Goal: Information Seeking & Learning: Learn about a topic

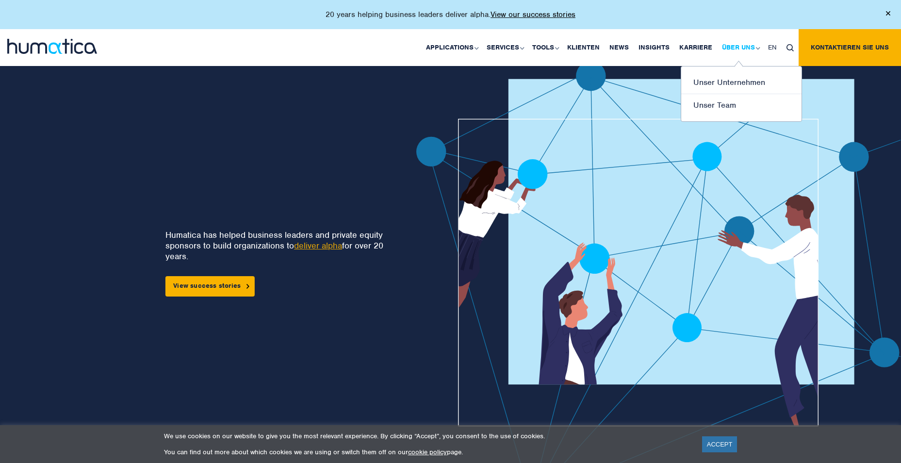
click at [728, 42] on link "Über uns" at bounding box center [740, 47] width 46 height 37
click at [711, 104] on link "Unser Team" at bounding box center [741, 105] width 120 height 22
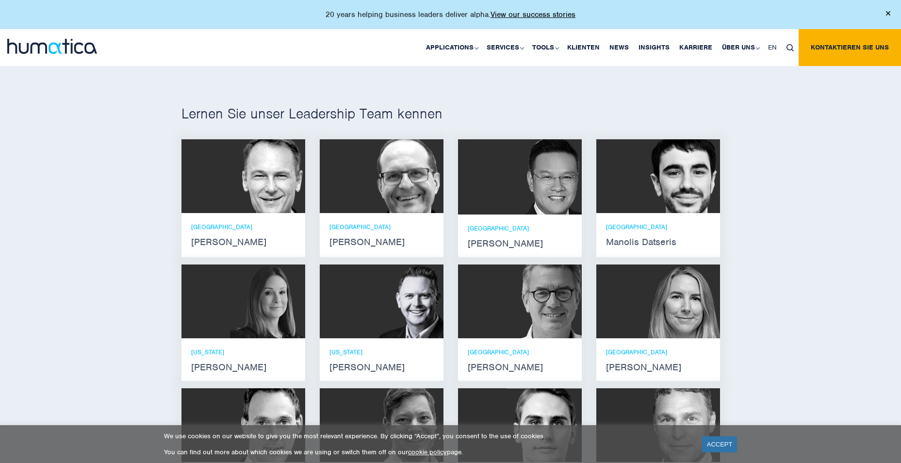
scroll to position [631, 0]
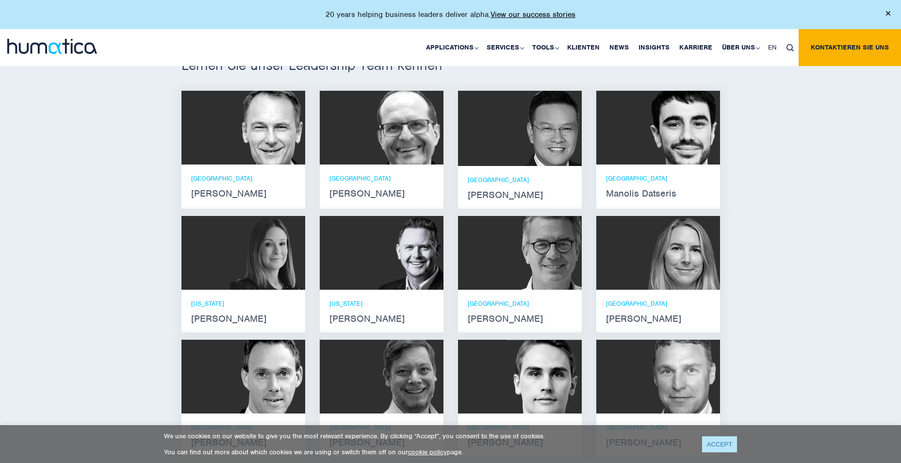
drag, startPoint x: 724, startPoint y: 448, endPoint x: 727, endPoint y: 443, distance: 5.9
click at [725, 448] on link "ACCEPT" at bounding box center [719, 444] width 35 height 16
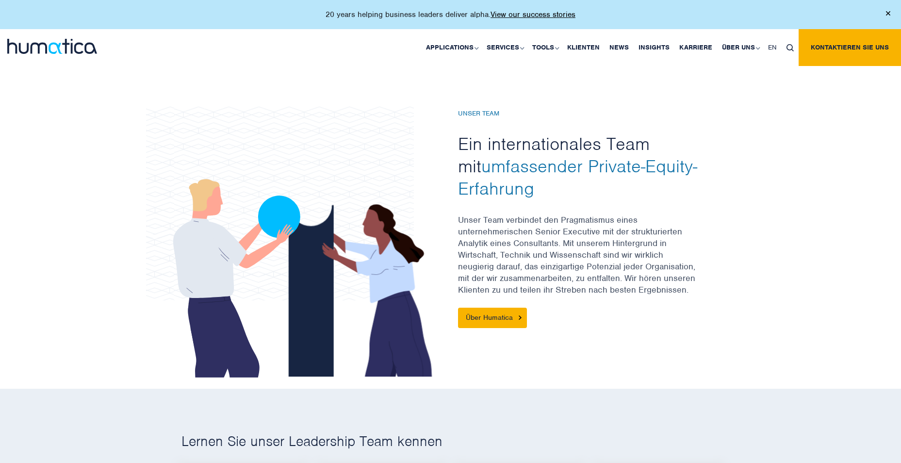
scroll to position [194, 0]
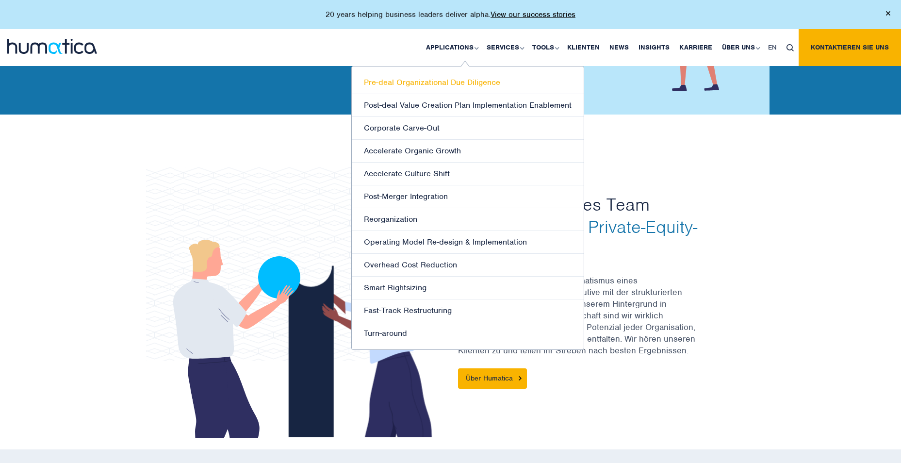
click at [450, 82] on link "Pre-deal Organizational Due Diligence" at bounding box center [468, 82] width 232 height 23
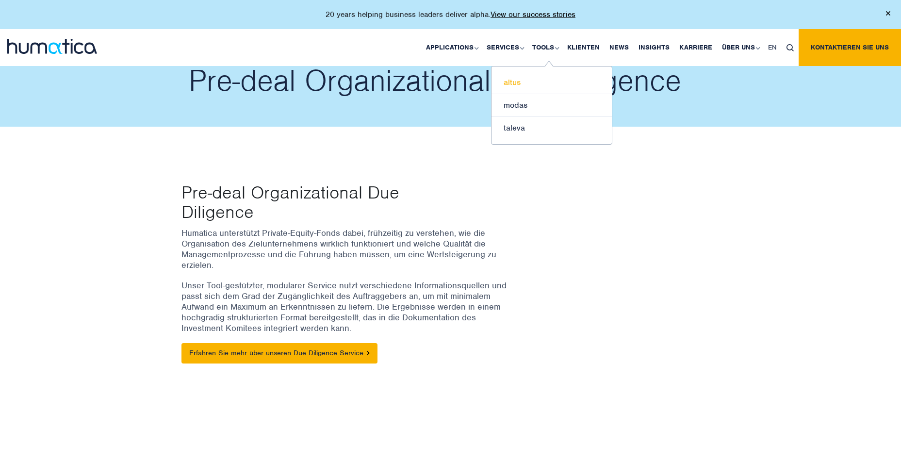
click at [534, 83] on link "altus" at bounding box center [552, 82] width 120 height 23
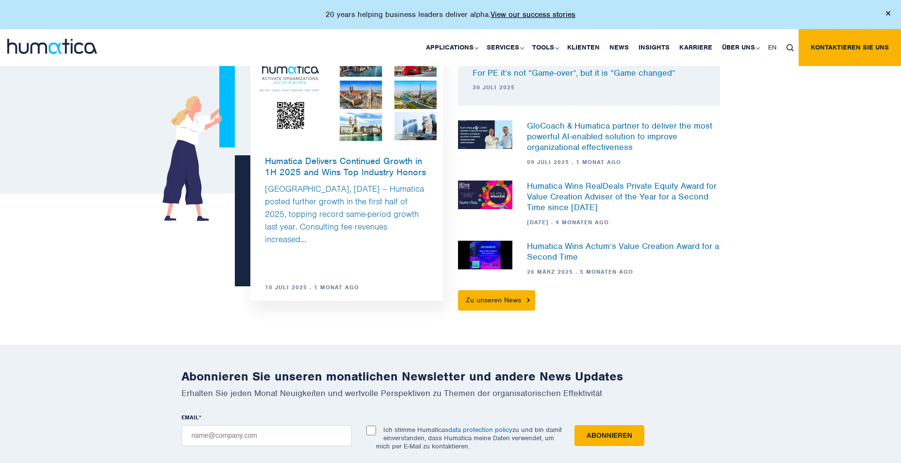
scroll to position [1165, 0]
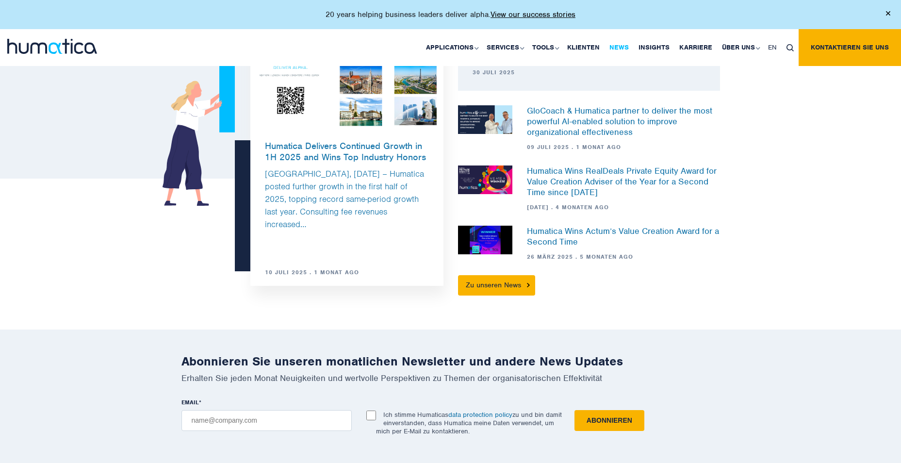
click at [614, 46] on link "News" at bounding box center [619, 47] width 29 height 37
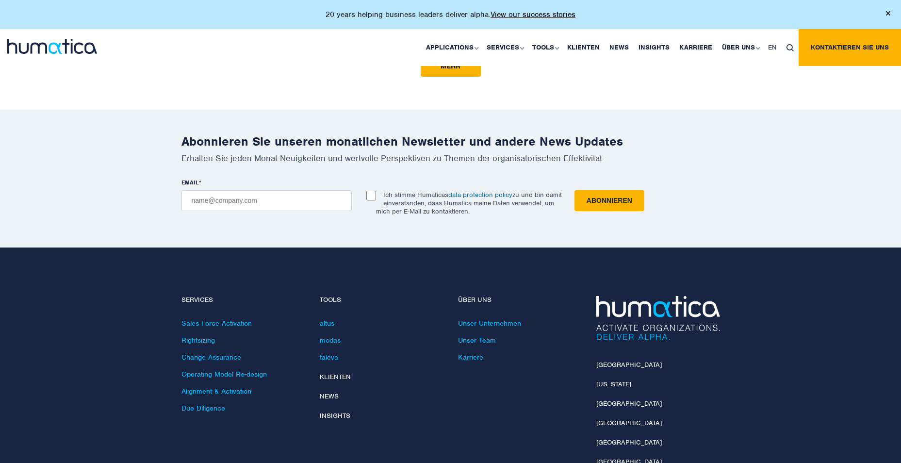
scroll to position [1553, 0]
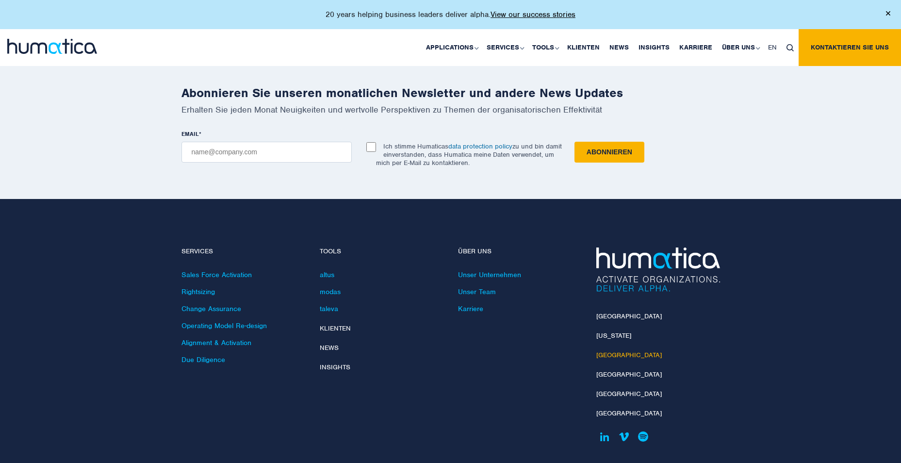
click at [612, 351] on link "[GEOGRAPHIC_DATA]" at bounding box center [629, 355] width 66 height 8
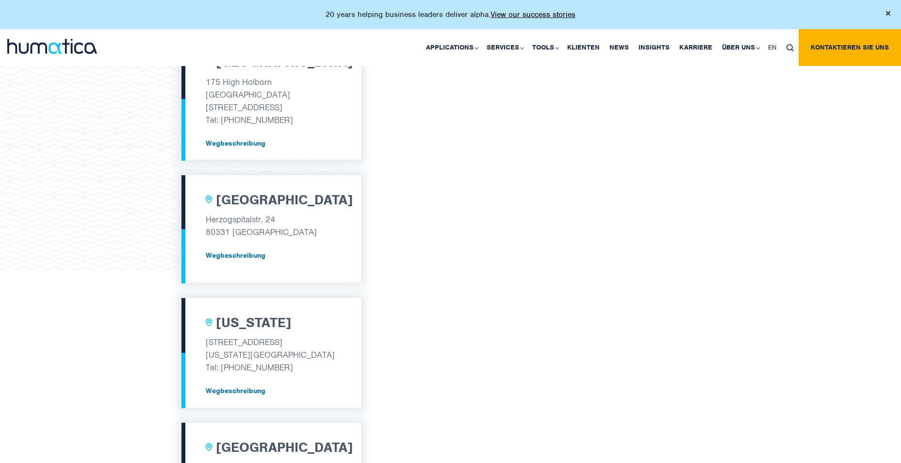
scroll to position [368, 0]
